Goal: Transaction & Acquisition: Purchase product/service

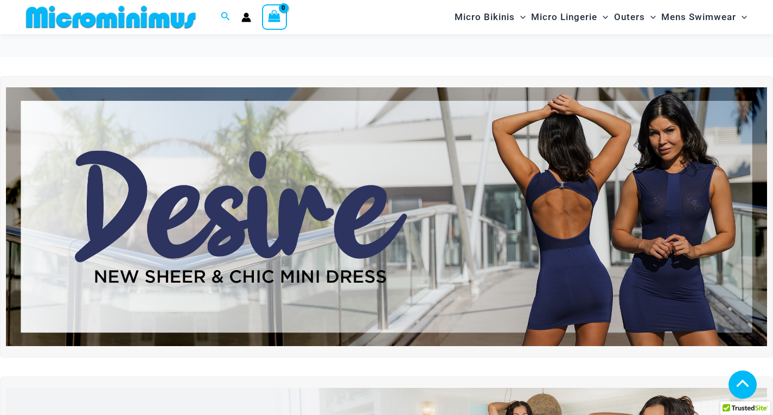
scroll to position [171, 0]
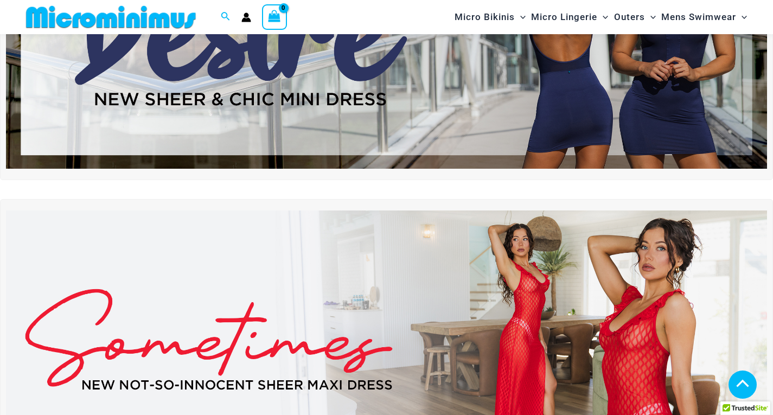
click at [388, 313] on img at bounding box center [386, 340] width 761 height 259
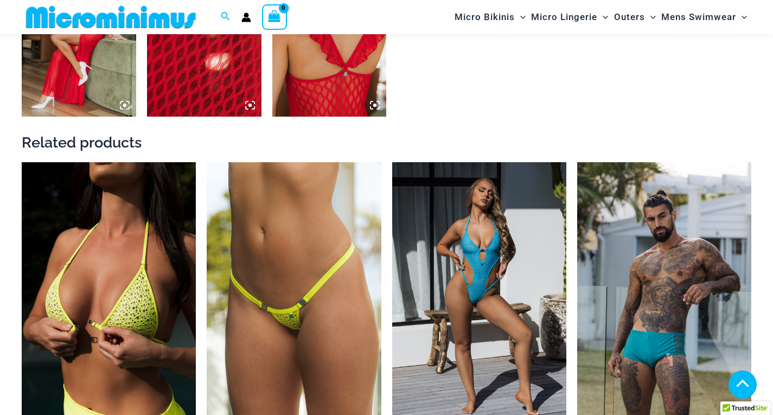
scroll to position [1258, 0]
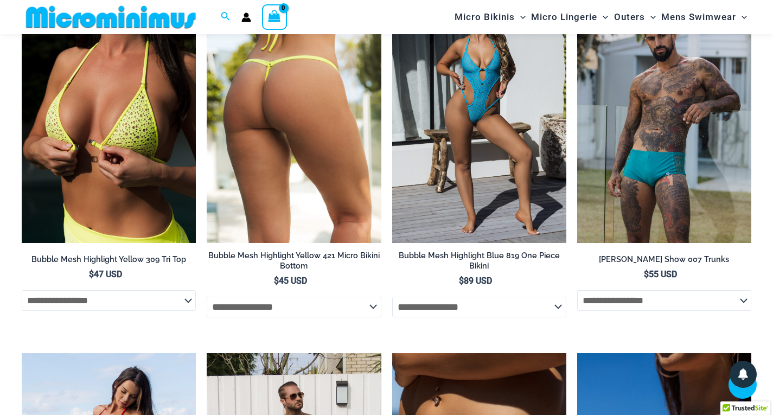
click at [329, 180] on img at bounding box center [294, 113] width 174 height 262
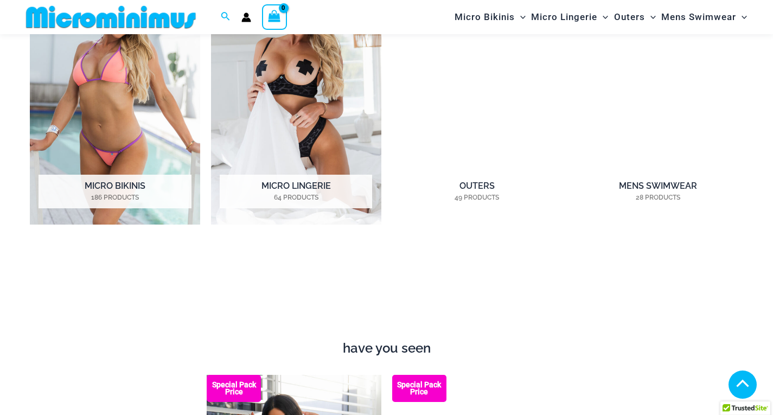
scroll to position [1076, 0]
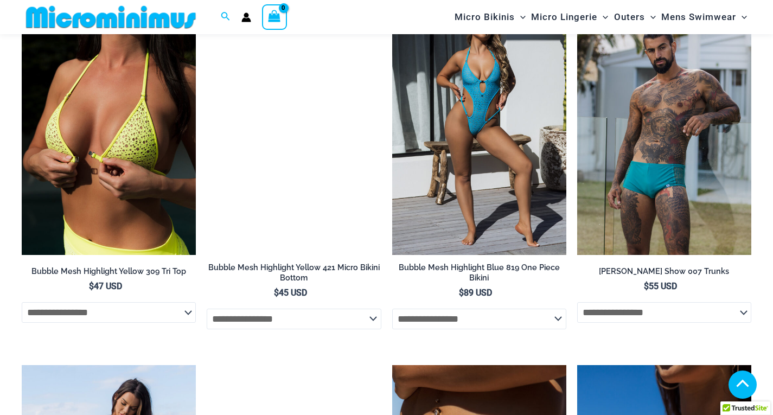
scroll to position [1258, 0]
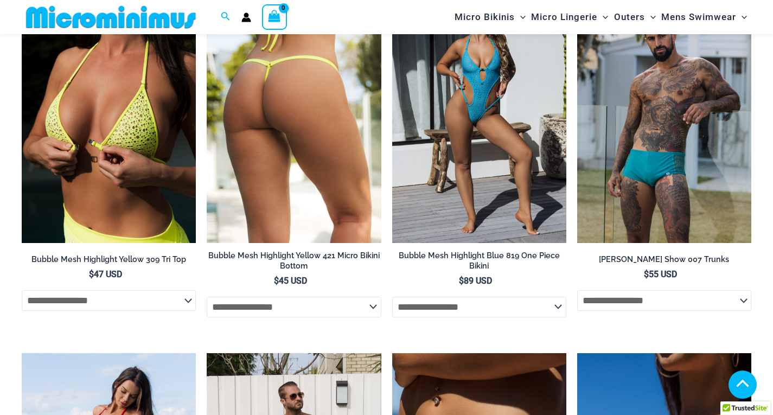
click at [289, 143] on img at bounding box center [294, 113] width 174 height 262
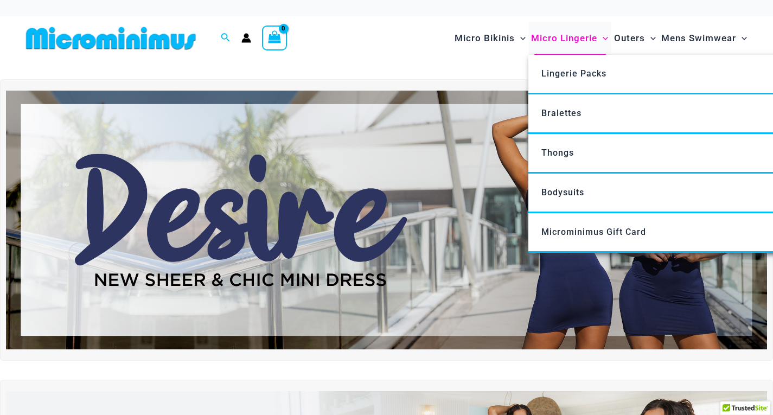
click at [561, 40] on span "Micro Lingerie" at bounding box center [564, 38] width 66 height 28
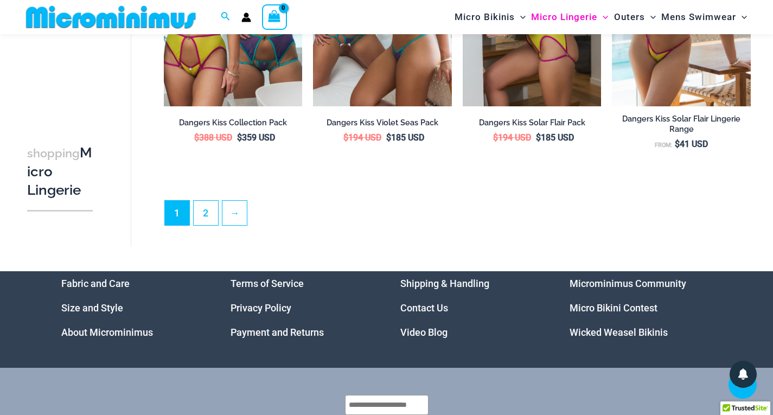
scroll to position [2523, 0]
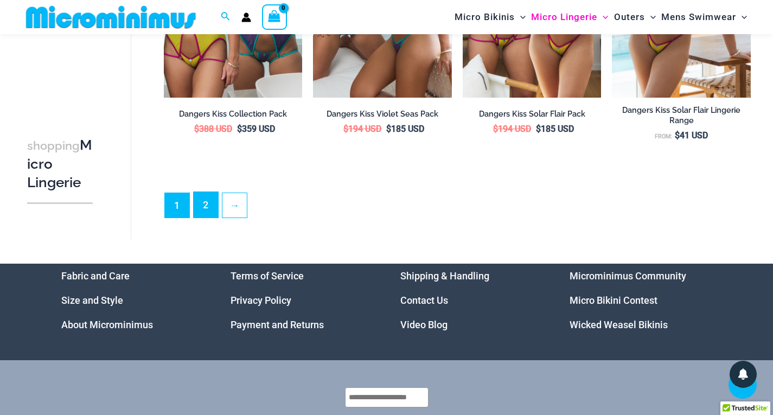
click at [204, 211] on link "2" at bounding box center [206, 205] width 24 height 26
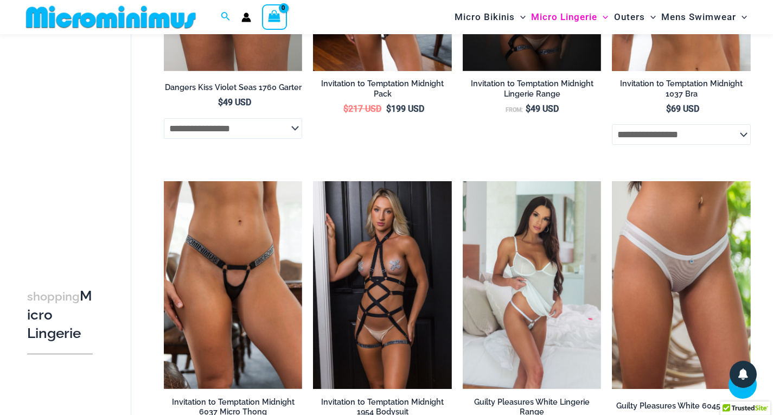
scroll to position [714, 0]
